Goal: Navigation & Orientation: Find specific page/section

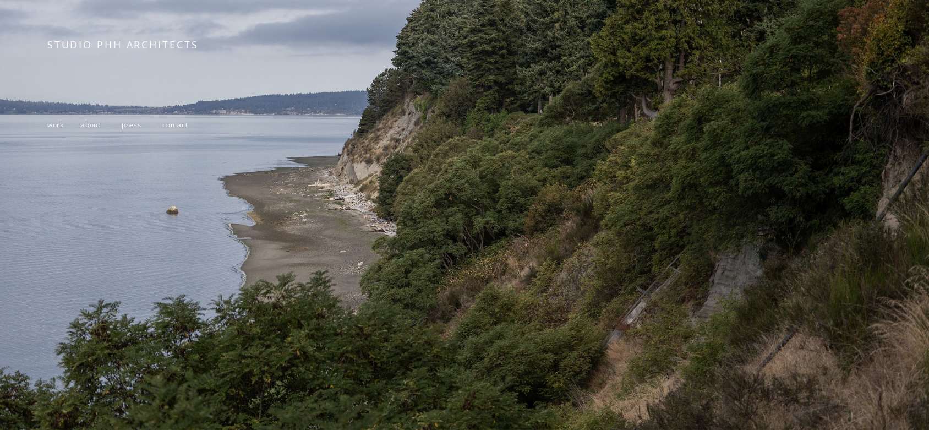
scroll to position [222, 0]
click at [90, 122] on span "about" at bounding box center [91, 124] width 20 height 9
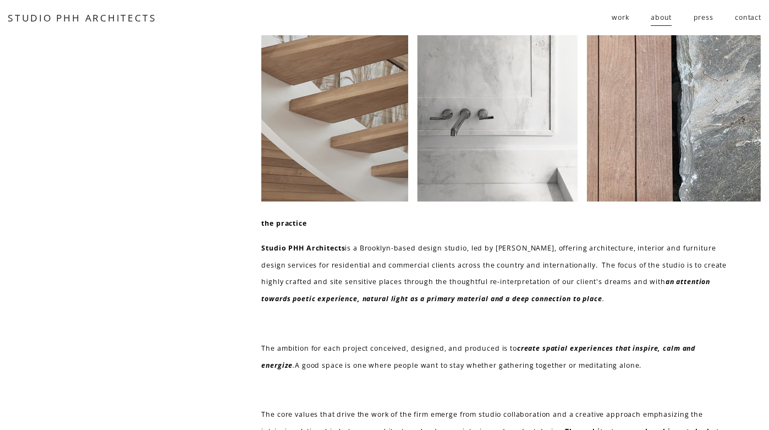
click at [621, 21] on span "work" at bounding box center [620, 17] width 17 height 17
click at [0, 0] on span "residential" at bounding box center [0, 0] width 0 height 0
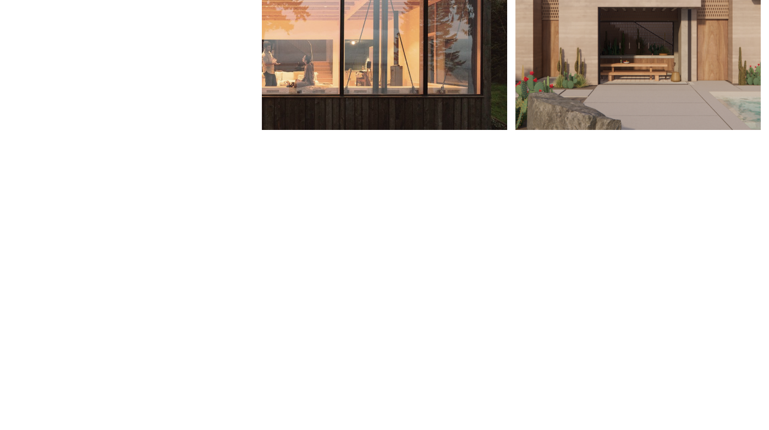
scroll to position [272, 0]
